Goal: Check status: Check status

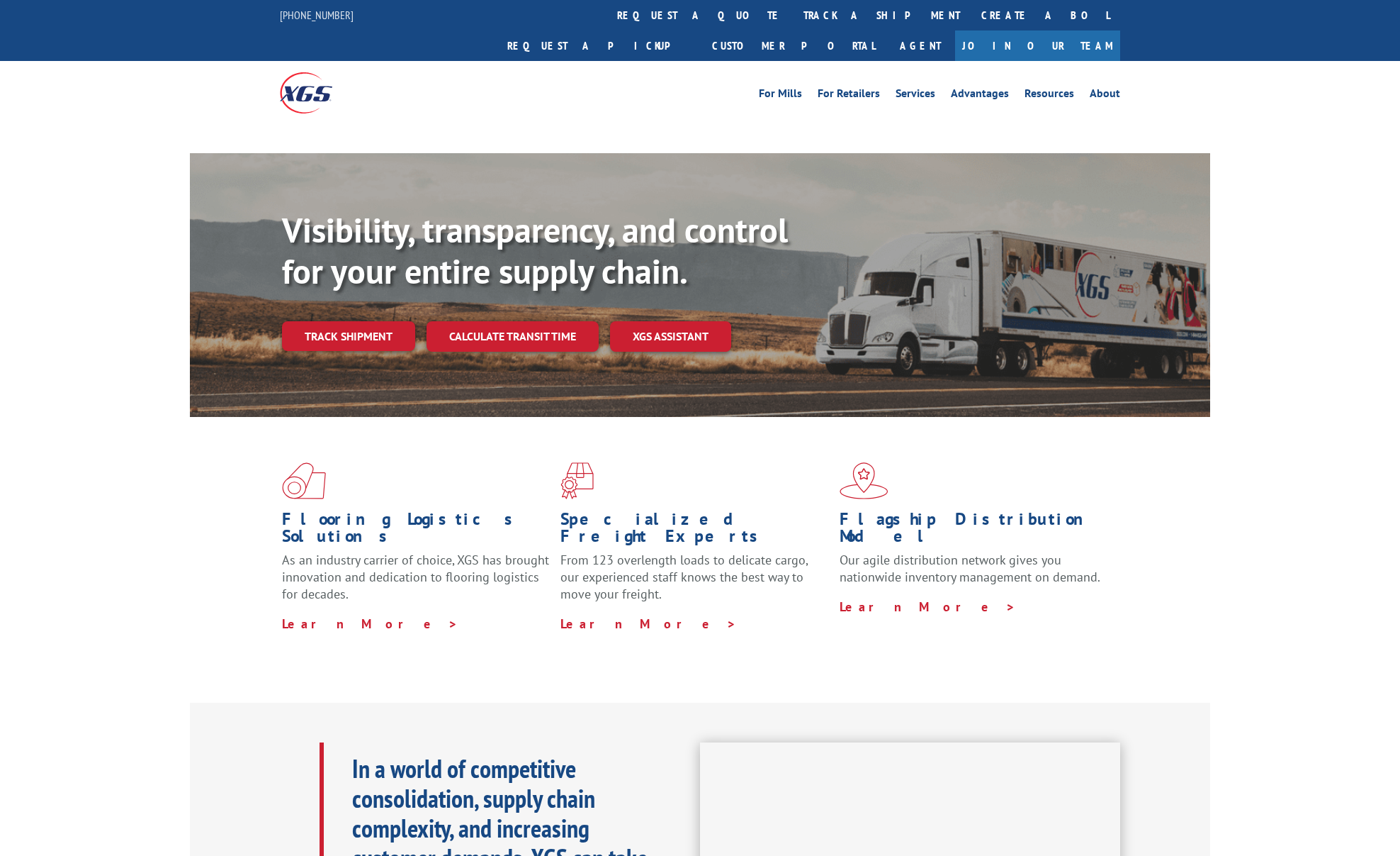
click at [350, 304] on div "Visibility, transparency, and control for your entire supply chain. Track shipm…" at bounding box center [746, 308] width 928 height 197
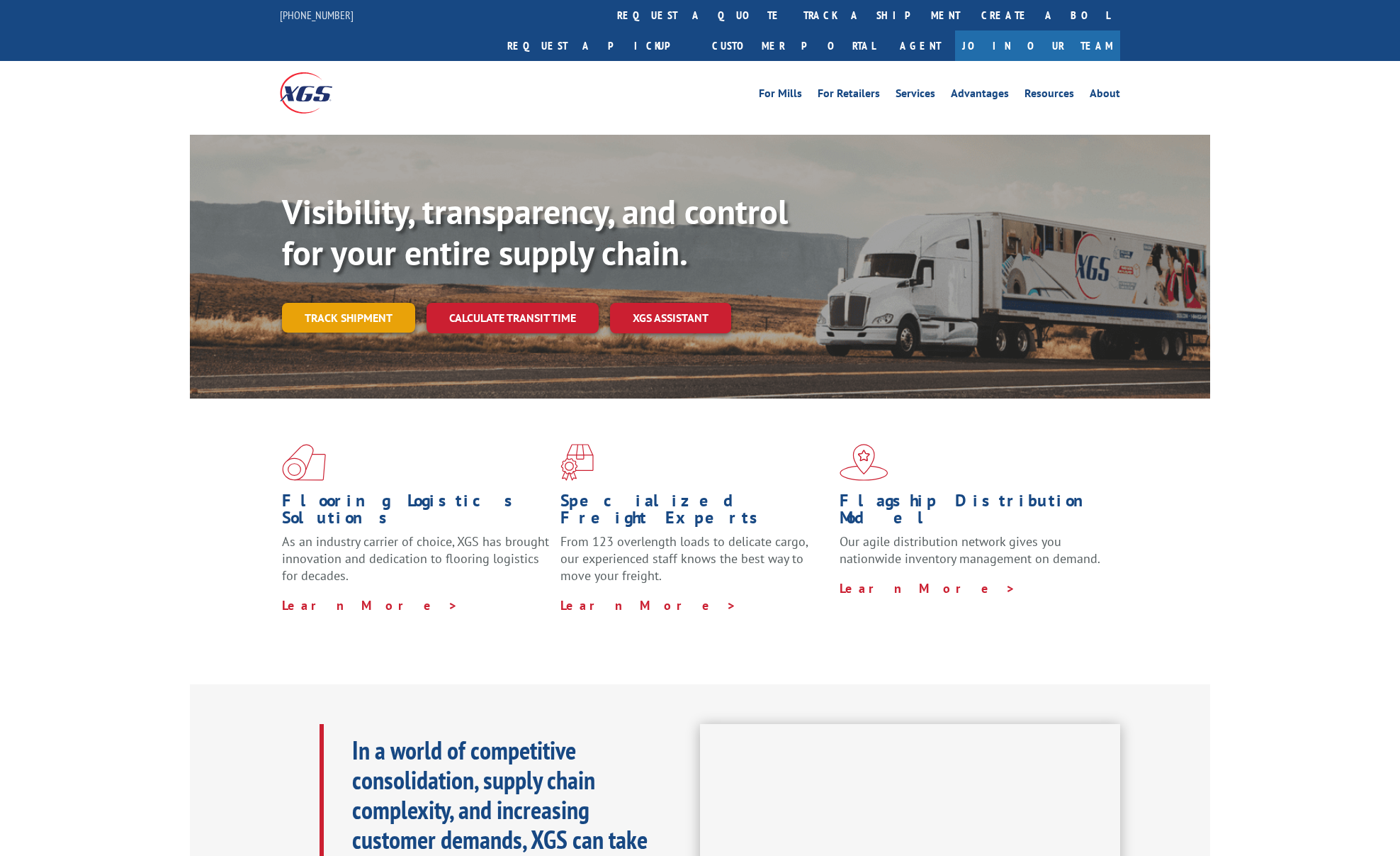
click at [350, 303] on link "Track shipment" at bounding box center [348, 318] width 133 height 29
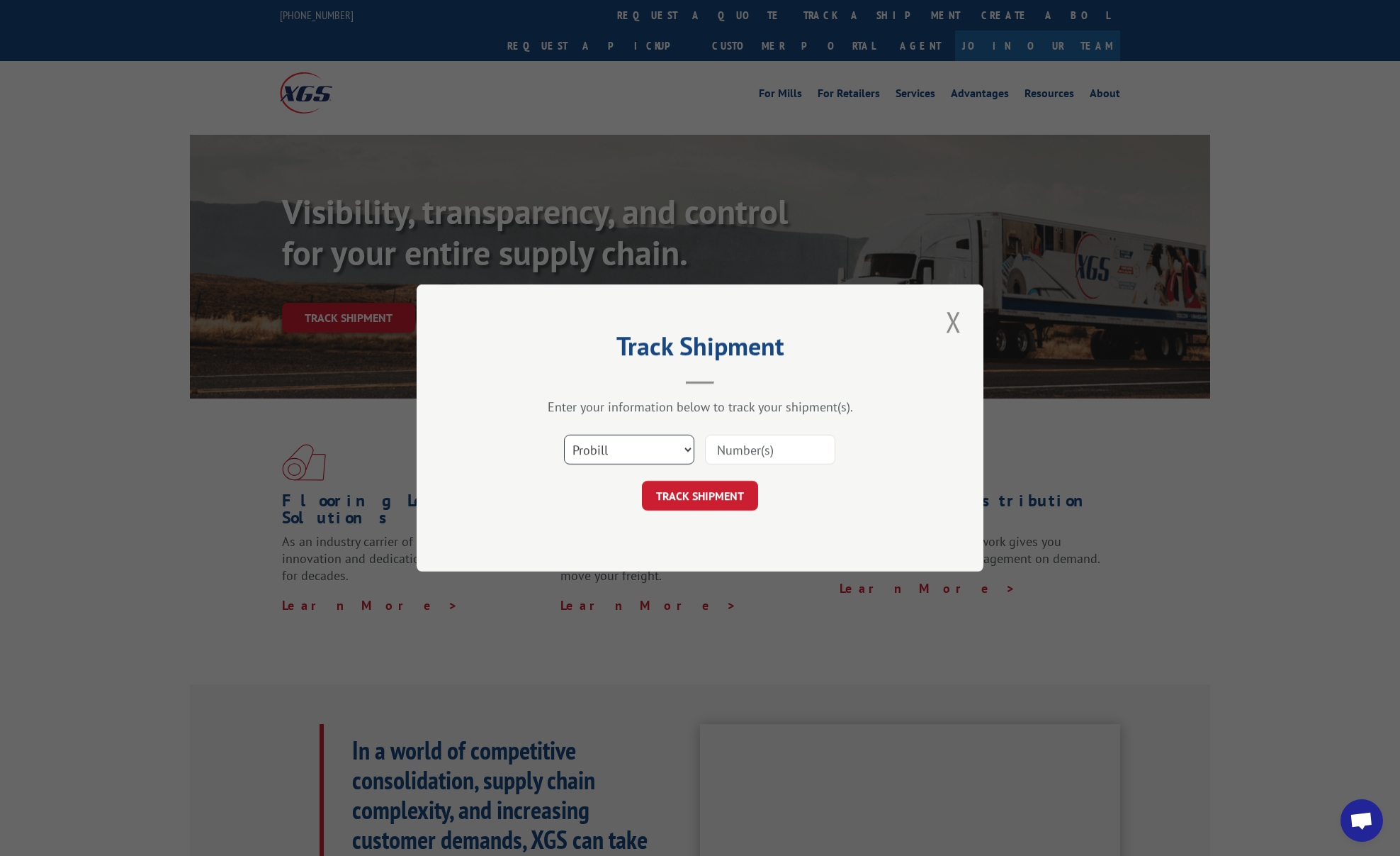
drag, startPoint x: 657, startPoint y: 461, endPoint x: 659, endPoint y: 451, distance: 10.2
click at [657, 459] on select "Select category... Probill BOL PO" at bounding box center [629, 449] width 130 height 29
select select "bol"
click at [564, 434] on select "Select category... Probill BOL PO" at bounding box center [629, 449] width 130 height 29
click at [782, 451] on input at bounding box center [770, 449] width 130 height 29
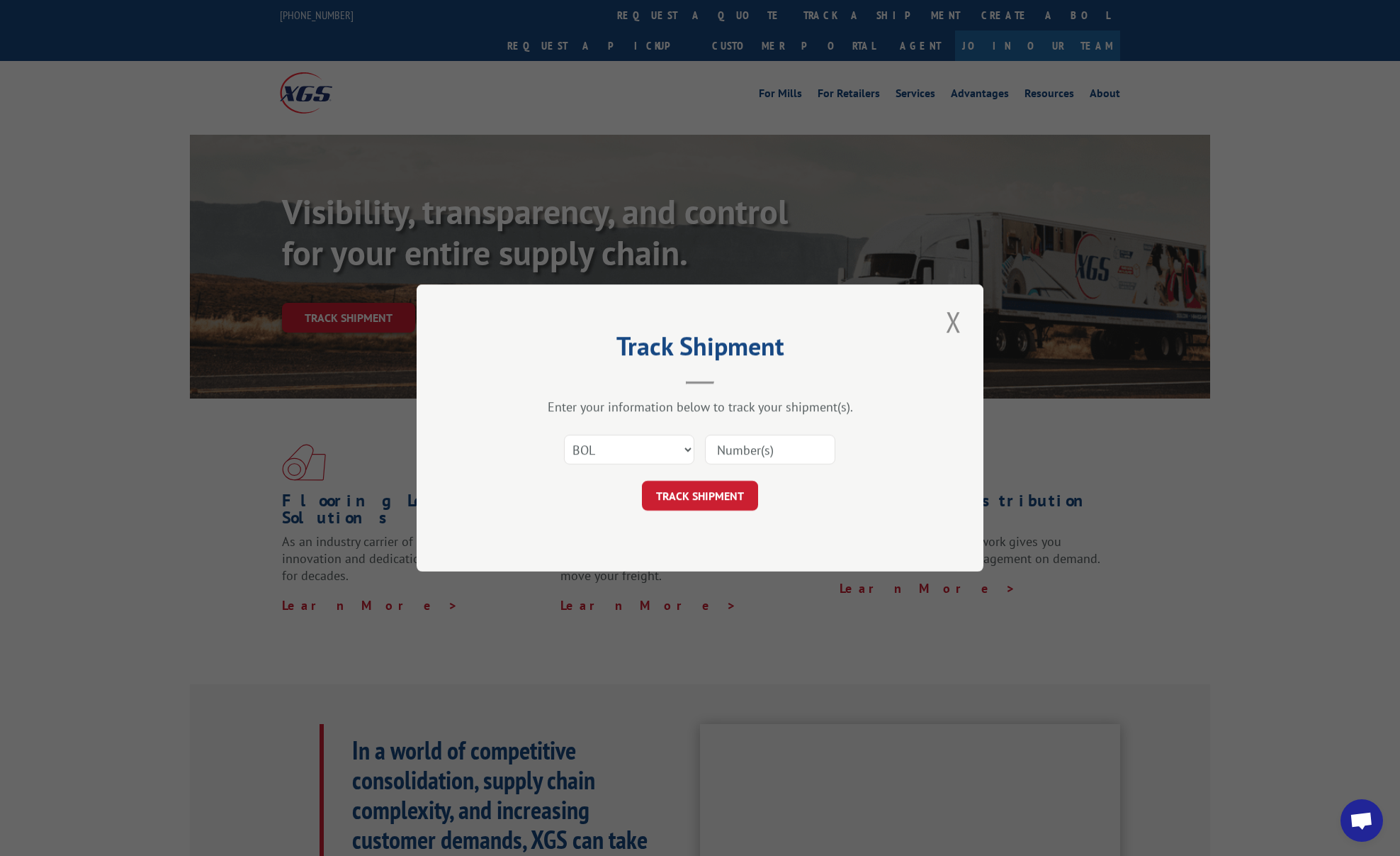
paste input "523682421"
type input "523682421"
click at [717, 500] on button "TRACK SHIPMENT" at bounding box center [700, 496] width 116 height 29
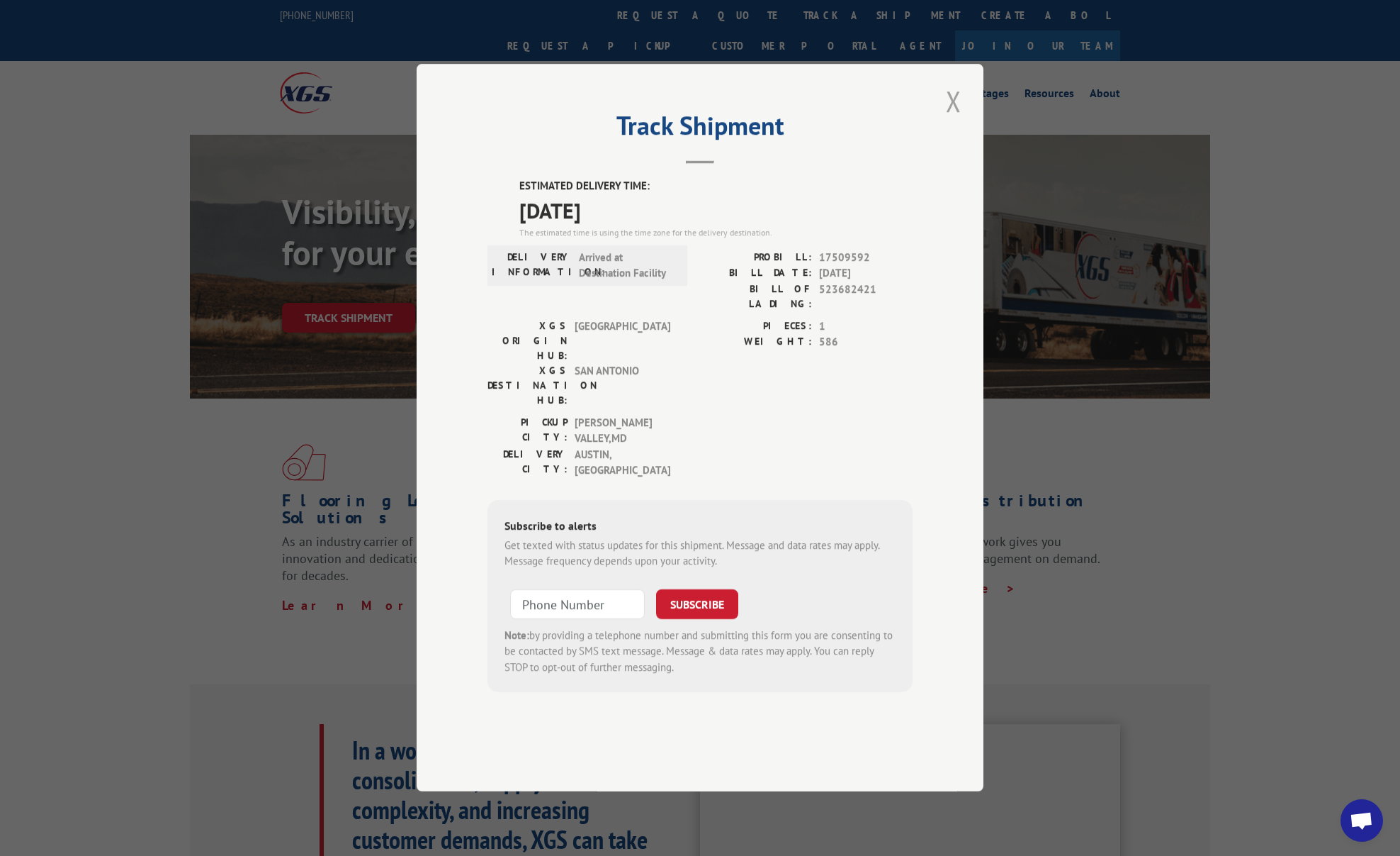
click at [953, 120] on button "Close modal" at bounding box center [953, 102] width 24 height 39
